Goal: Complete application form

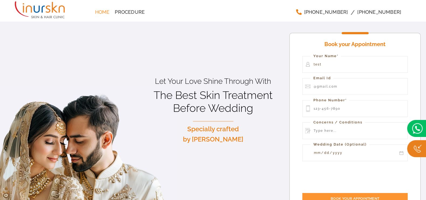
type input "test"
click at [333, 78] on input "Contact form" at bounding box center [354, 86] width 105 height 17
type input "test@gmail.com"
click at [337, 100] on input "Contact form" at bounding box center [354, 108] width 105 height 17
type input "1234567891"
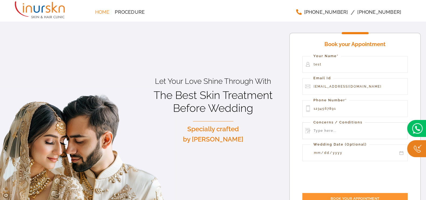
click at [336, 122] on input "Contact form" at bounding box center [354, 130] width 105 height 17
type input "TEST"
click at [323, 193] on input "Book your Appointment" at bounding box center [354, 198] width 105 height 11
click at [329, 193] on input "Book your Appointment" at bounding box center [354, 198] width 105 height 11
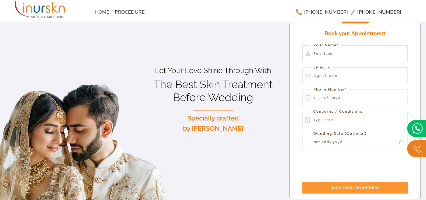
click at [335, 56] on input "Contact form" at bounding box center [354, 53] width 105 height 17
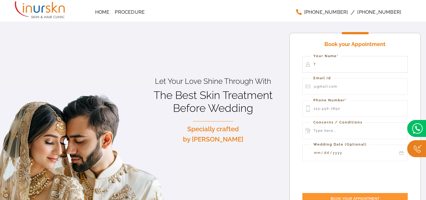
type input "T"
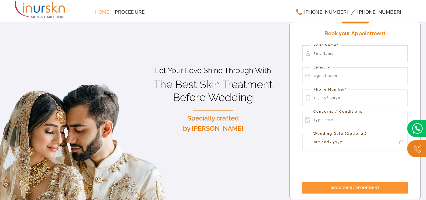
click at [342, 53] on input "Contact form" at bounding box center [354, 53] width 105 height 17
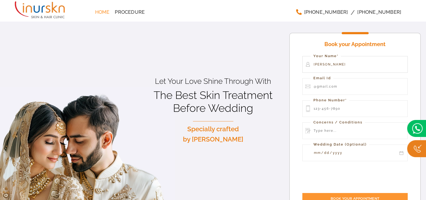
type input "[PERSON_NAME]"
click at [344, 78] on input "Contact form" at bounding box center [354, 86] width 105 height 17
type input "[PERSON_NAME][EMAIL_ADDRESS][DOMAIN_NAME]"
click at [343, 102] on input "Contact form" at bounding box center [354, 108] width 105 height 17
type input "1234567898"
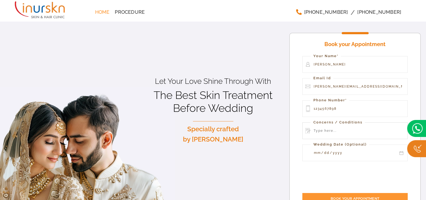
click at [347, 122] on input "Contact form" at bounding box center [354, 130] width 105 height 17
type input "TEST"
click at [326, 193] on input "Book your Appointment" at bounding box center [354, 198] width 105 height 11
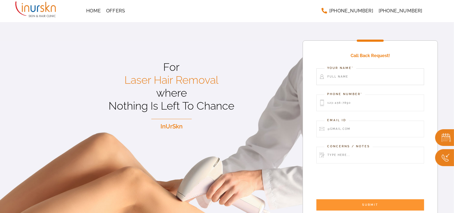
click at [344, 68] on input "Contact form" at bounding box center [371, 76] width 108 height 17
type input "[PERSON_NAME]"
click at [346, 96] on input "Contact form" at bounding box center [371, 103] width 108 height 17
type input "1234567898"
click at [349, 121] on input "Contact form" at bounding box center [371, 129] width 108 height 17
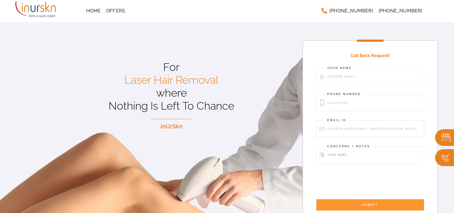
type input "vidhi@connectwell.com"
click at [355, 147] on input "Contact form" at bounding box center [371, 155] width 108 height 17
type input "TEST"
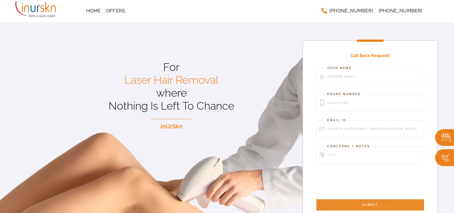
click at [372, 199] on input "SUBMIT" at bounding box center [371, 204] width 108 height 11
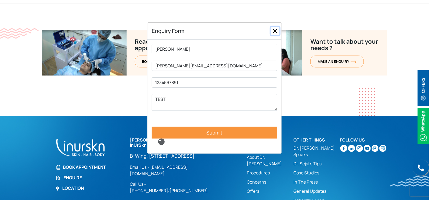
click at [273, 28] on button "Close" at bounding box center [275, 31] width 9 height 9
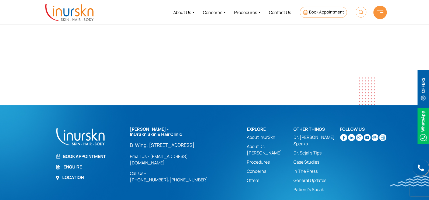
scroll to position [2301, 0]
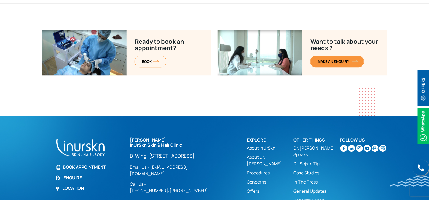
click at [345, 59] on span "MAKE AN enquiry" at bounding box center [337, 61] width 39 height 5
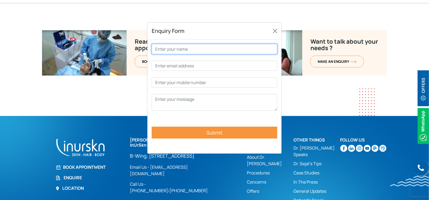
click at [212, 46] on input "Contact form" at bounding box center [215, 49] width 126 height 10
type input "[PERSON_NAME]"
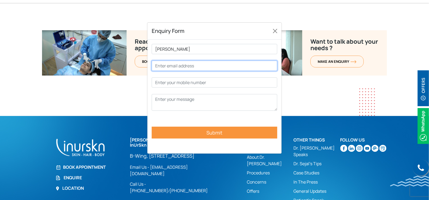
click at [213, 64] on input "Contact form" at bounding box center [215, 66] width 126 height 10
type input "[PERSON_NAME][EMAIL_ADDRESS][DOMAIN_NAME]"
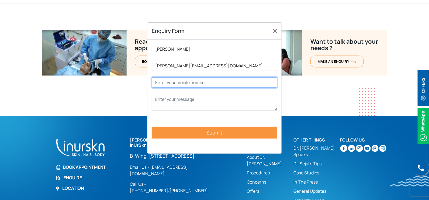
click at [213, 79] on input "Contact form" at bounding box center [215, 82] width 126 height 10
type input "1234567891"
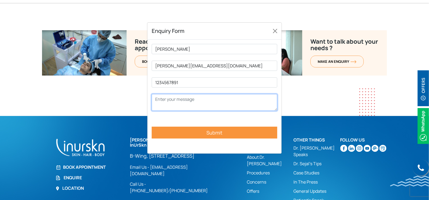
click at [214, 102] on textarea "Contact form" at bounding box center [215, 102] width 126 height 17
type textarea "TEST"
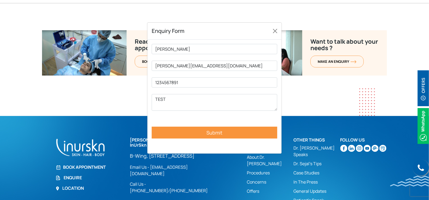
click at [222, 132] on input "Submit" at bounding box center [215, 133] width 126 height 12
click at [276, 30] on button "Close" at bounding box center [275, 31] width 9 height 9
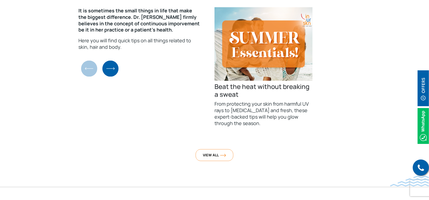
scroll to position [2065, 0]
